Goal: Check status: Check status

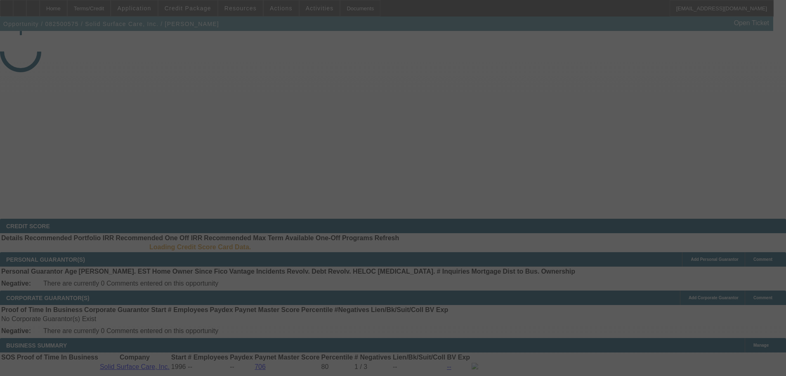
select select "3"
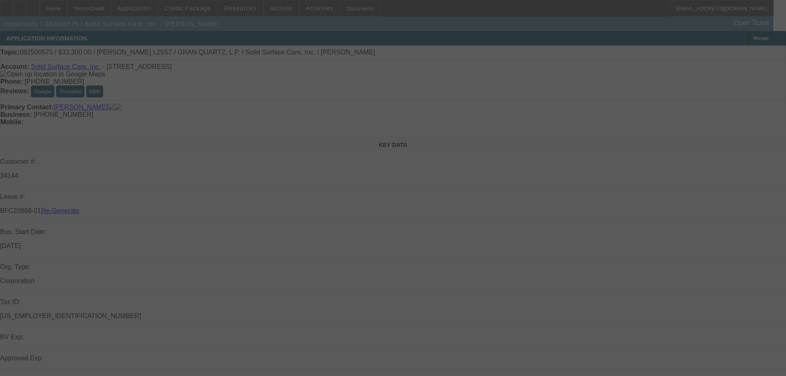
select select "0"
select select "2"
select select "0"
select select "6"
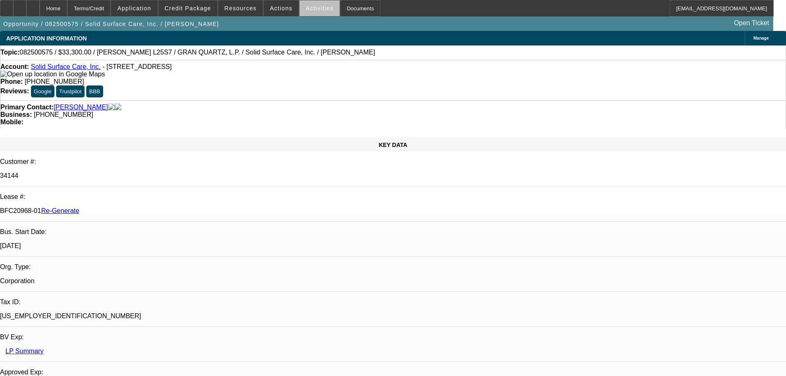
click at [320, 12] on span at bounding box center [319, 8] width 40 height 20
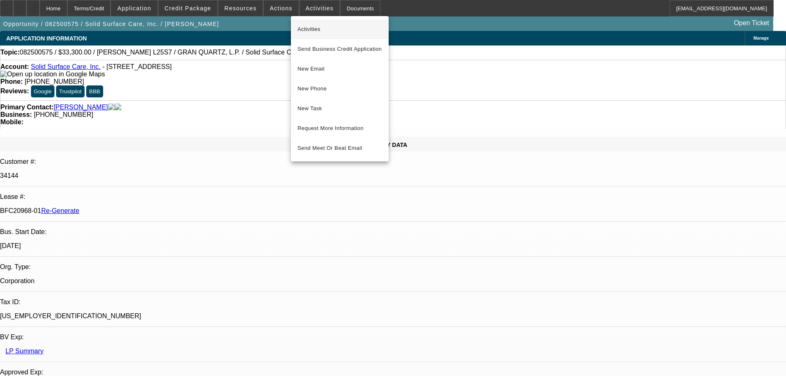
click at [316, 29] on span "Activities" at bounding box center [339, 29] width 85 height 10
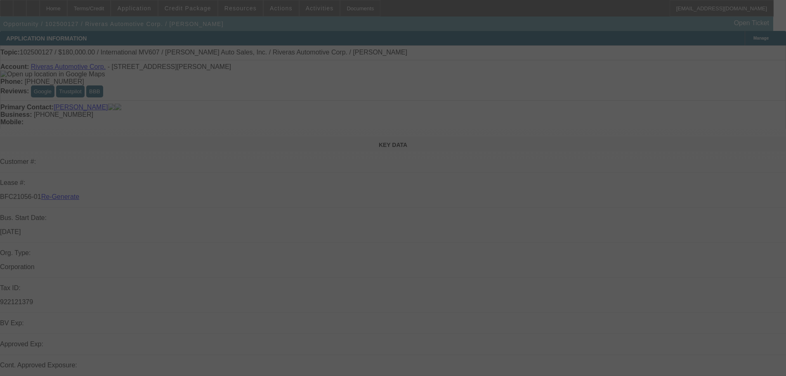
select select "3"
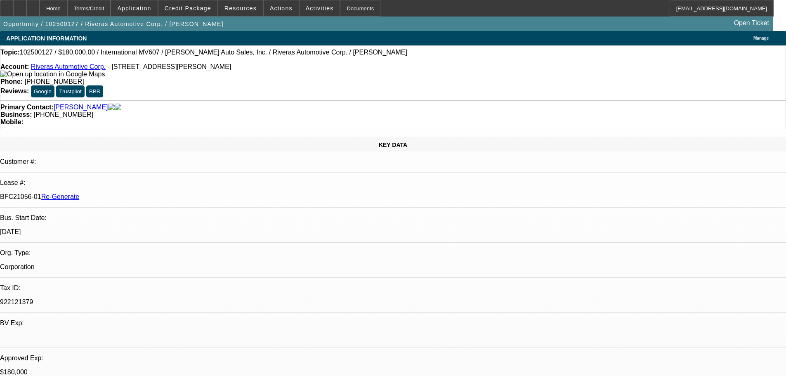
select select "0"
select select "2"
select select "0"
select select "6"
